Goal: Task Accomplishment & Management: Manage account settings

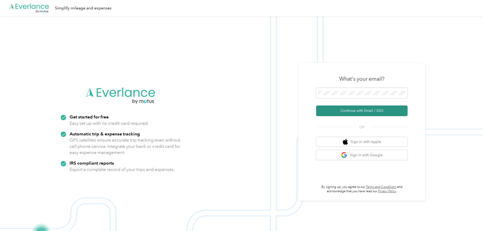
click at [368, 112] on button "Continue with Email / SSO" at bounding box center [361, 111] width 91 height 11
click at [352, 112] on button "Continue with Email / SSO" at bounding box center [361, 111] width 91 height 11
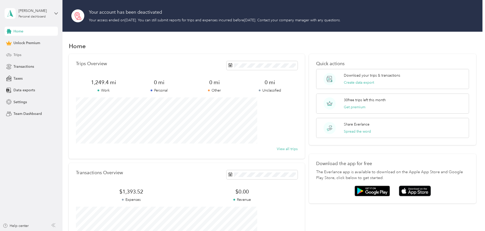
click at [19, 55] on span "Trips" at bounding box center [17, 54] width 8 height 5
